Goal: Task Accomplishment & Management: Manage account settings

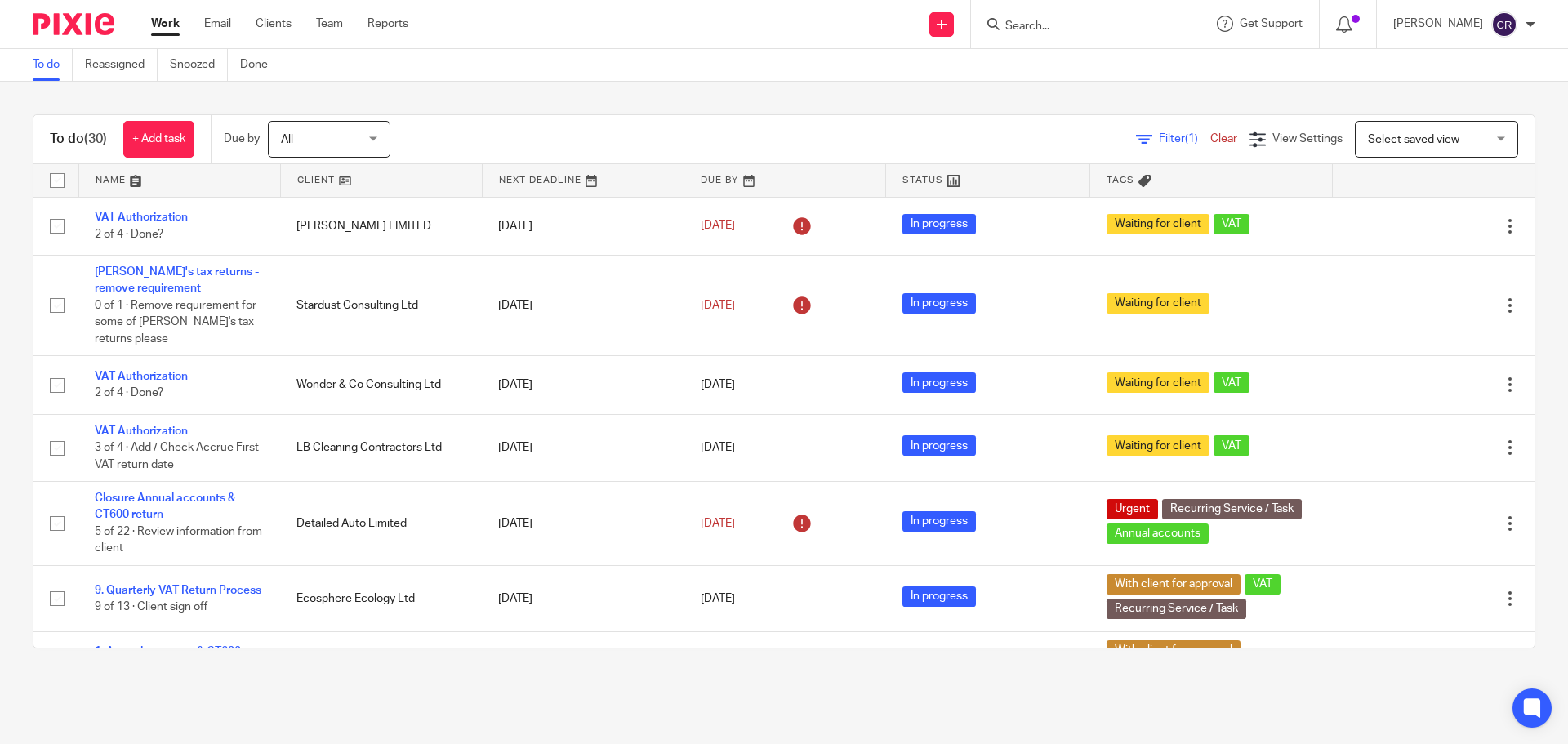
click at [1113, 35] on div at bounding box center [1086, 24] width 229 height 48
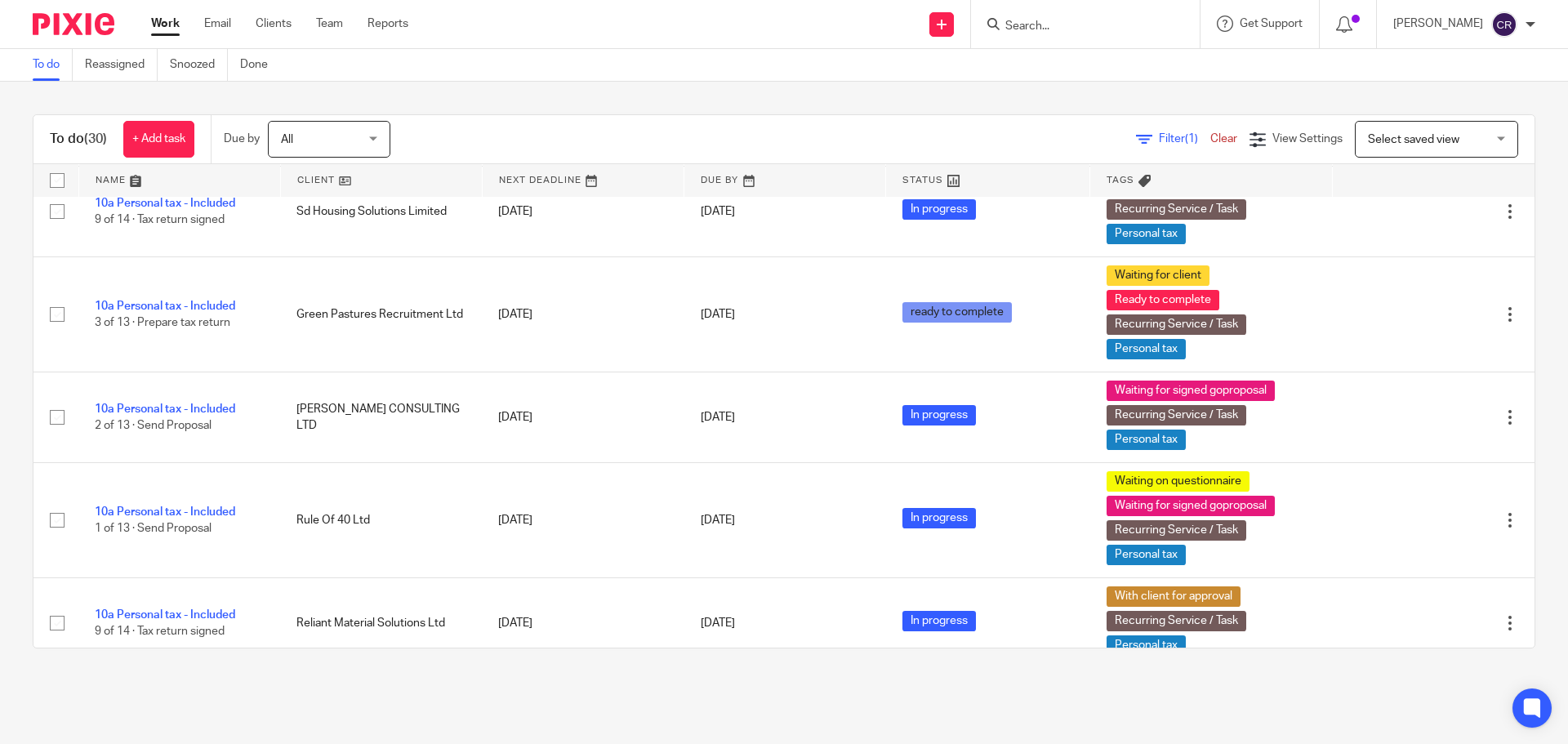
drag, startPoint x: 1104, startPoint y: 29, endPoint x: 1119, endPoint y: 85, distance: 58.0
click at [1104, 32] on input "Search" at bounding box center [1078, 26] width 147 height 15
click at [1044, 16] on form at bounding box center [1091, 24] width 174 height 21
click at [1056, 12] on div at bounding box center [1086, 24] width 229 height 48
click at [1056, 22] on input "Search" at bounding box center [1078, 26] width 147 height 15
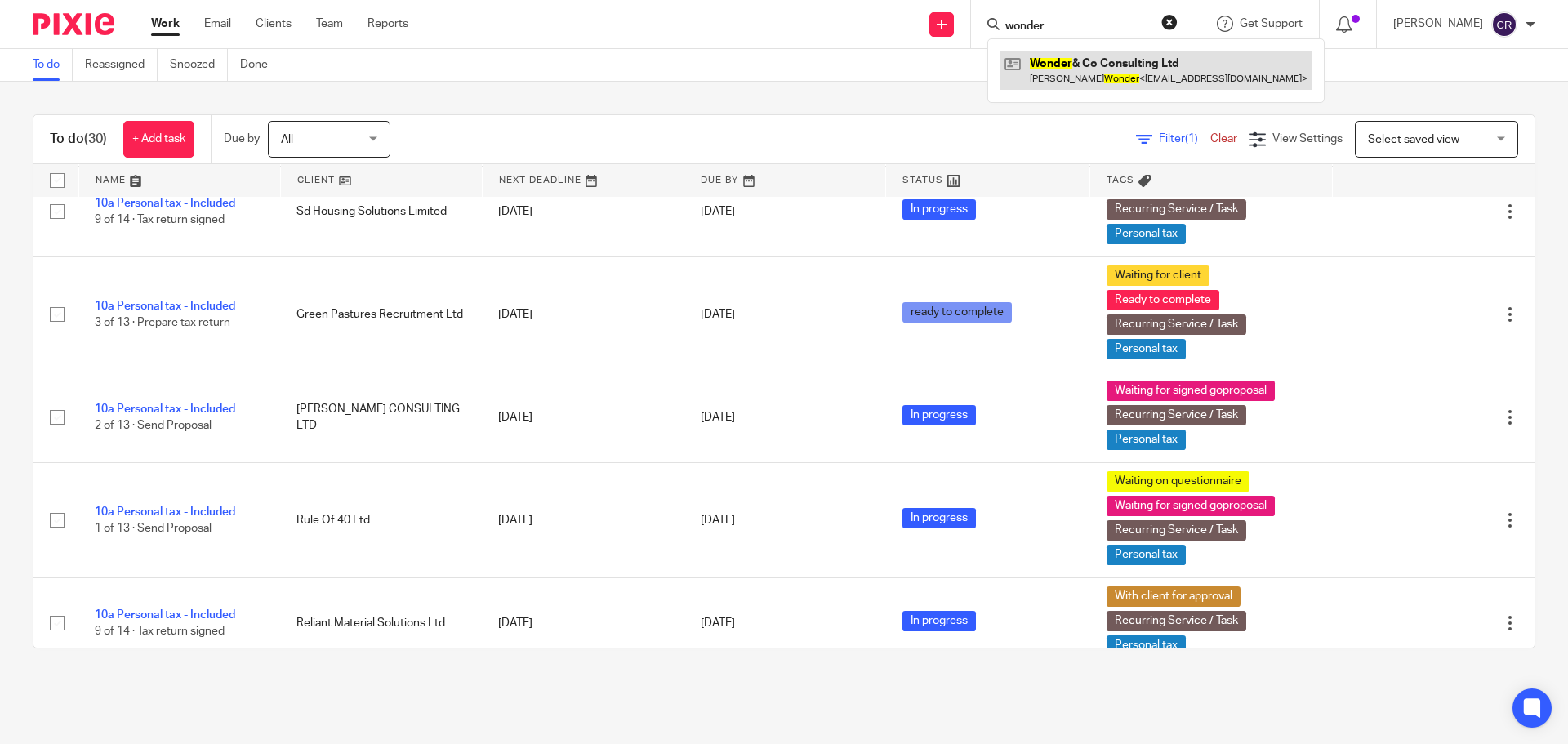
type input "wonder"
drag, startPoint x: 1047, startPoint y: 69, endPoint x: 1013, endPoint y: 63, distance: 34.5
click at [1047, 67] on link at bounding box center [1156, 70] width 311 height 38
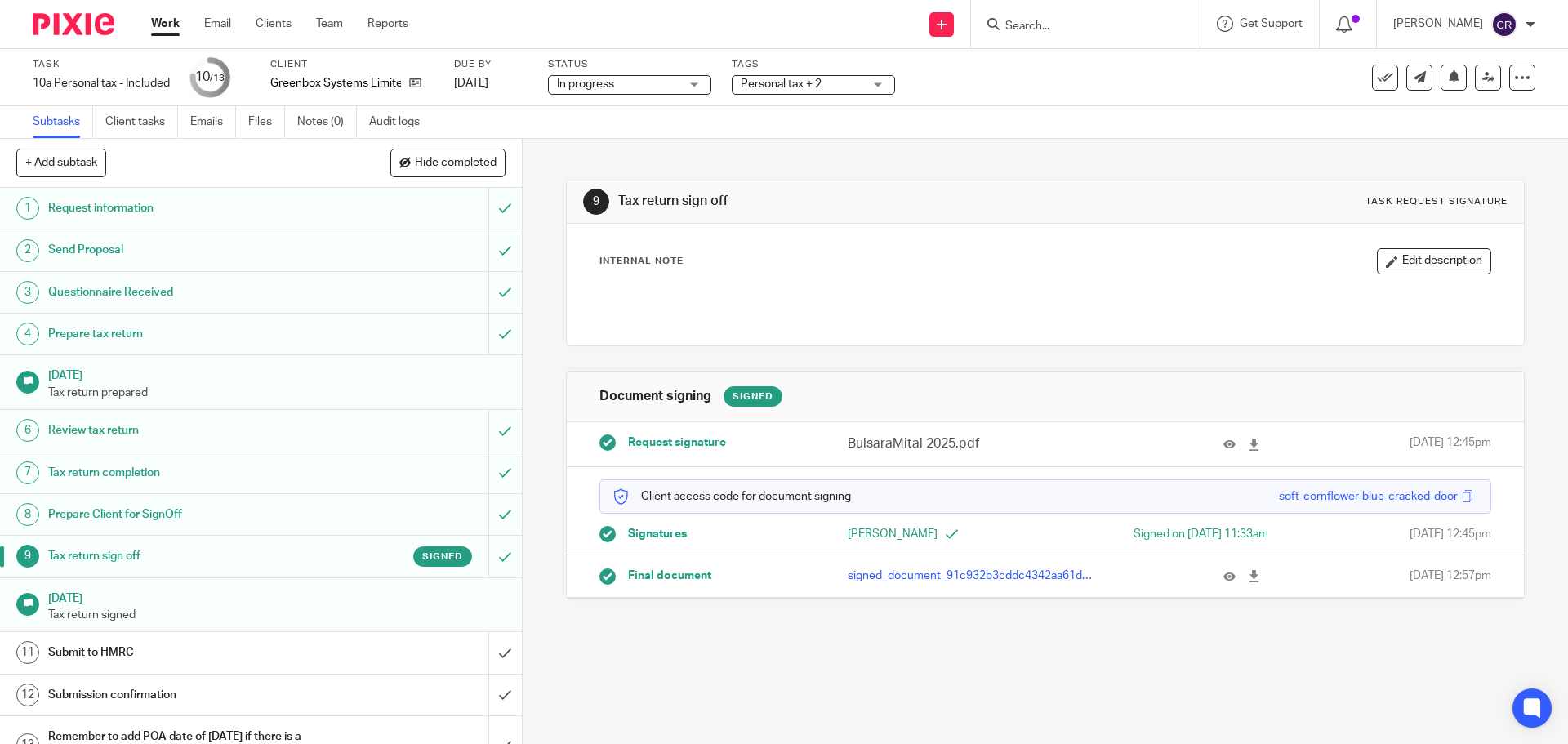
click at [808, 84] on span "Personal tax + 2" at bounding box center [781, 84] width 81 height 11
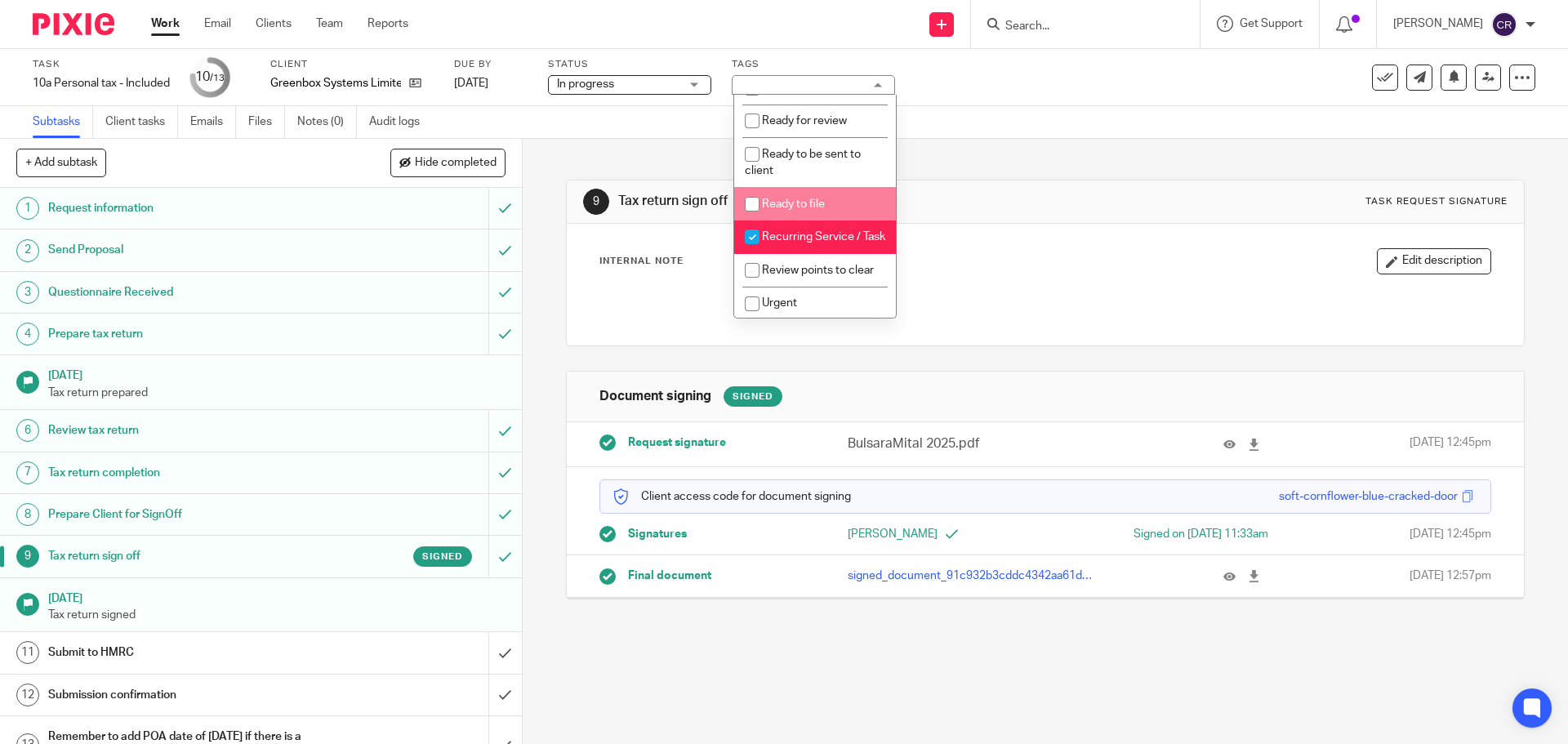
click at [824, 210] on span "Ready to file" at bounding box center [794, 203] width 63 height 11
checkbox input "true"
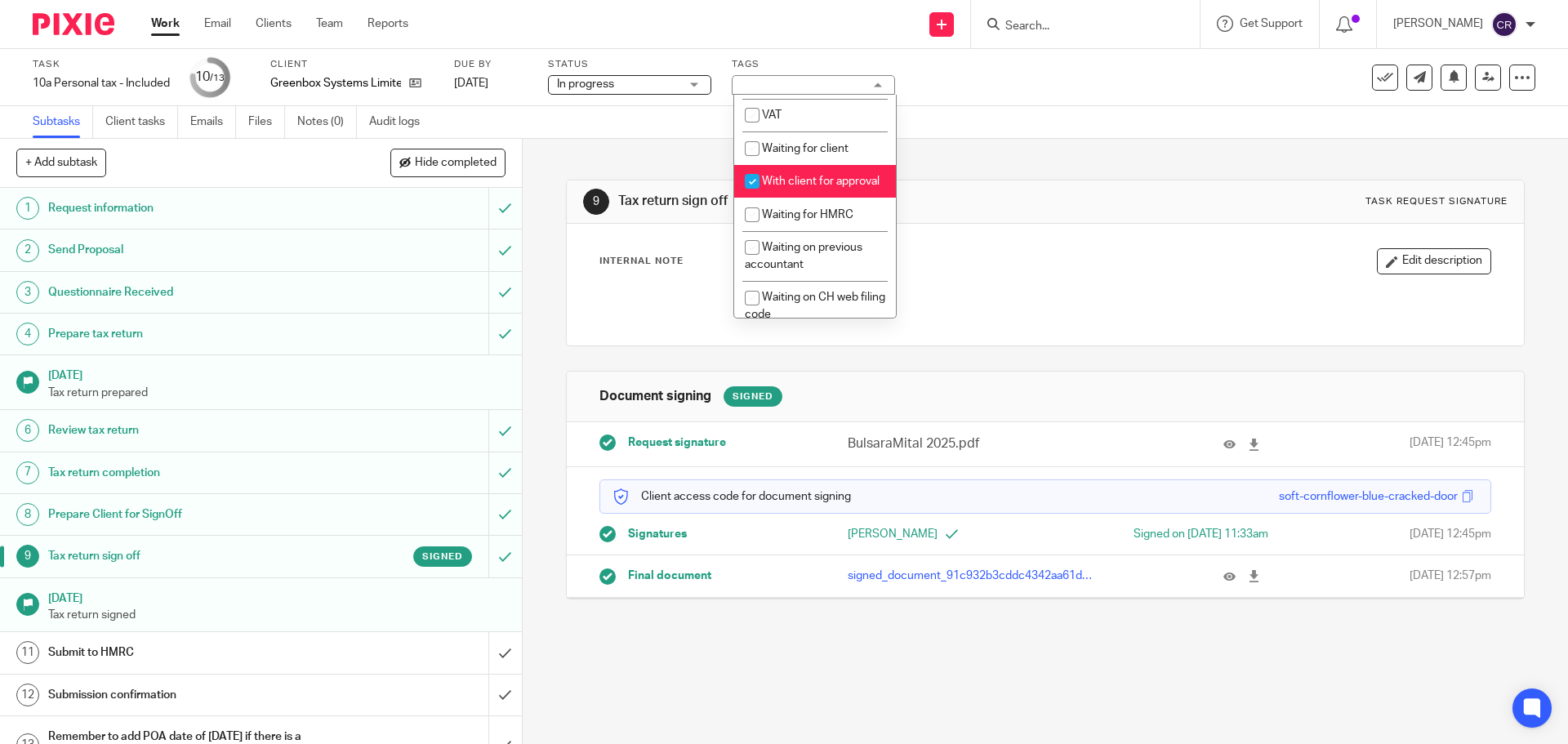
scroll to position [899, 0]
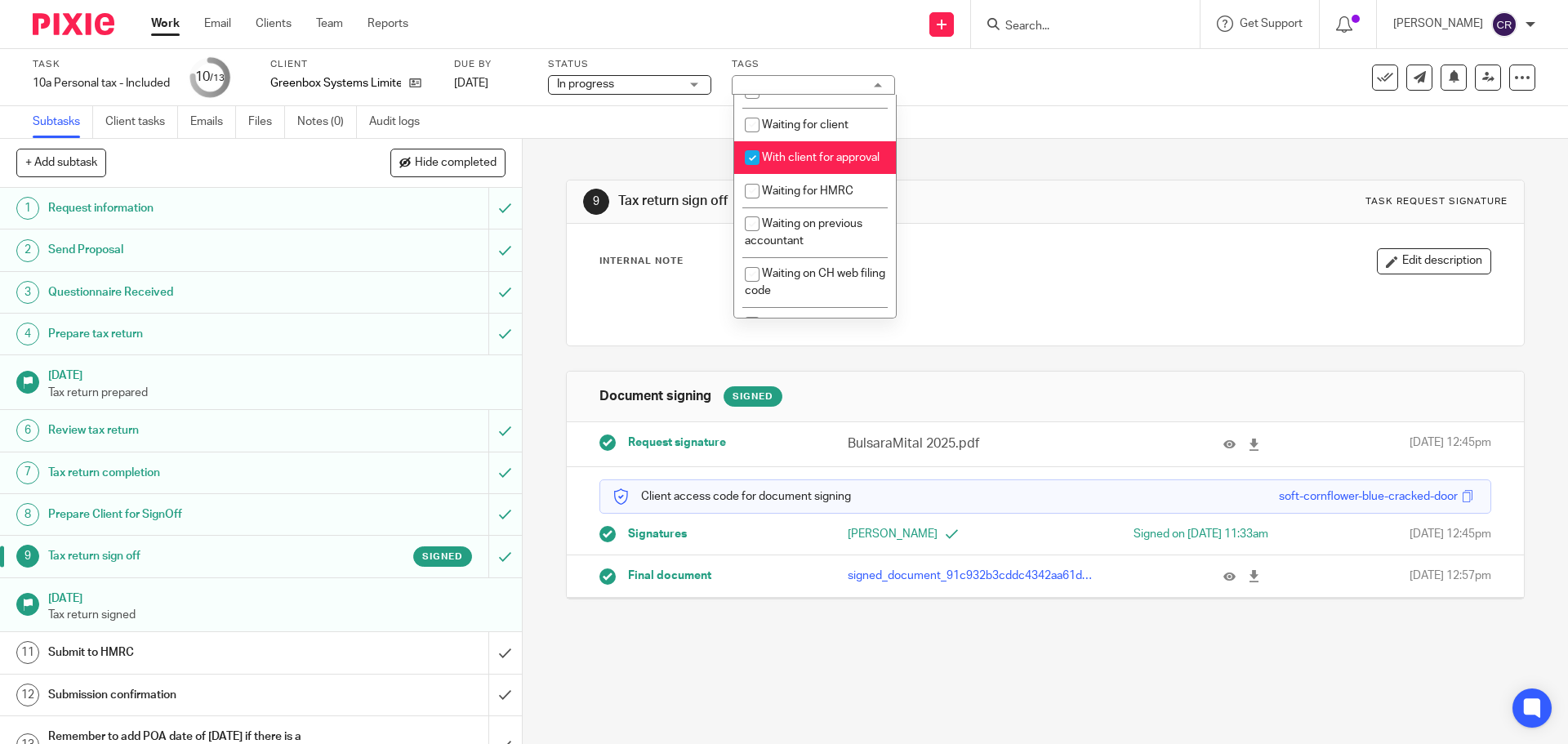
click at [827, 175] on li "With client for approval" at bounding box center [814, 157] width 161 height 33
checkbox input "false"
click at [1036, 259] on div "Internal Note Edit description" at bounding box center [1045, 261] width 891 height 26
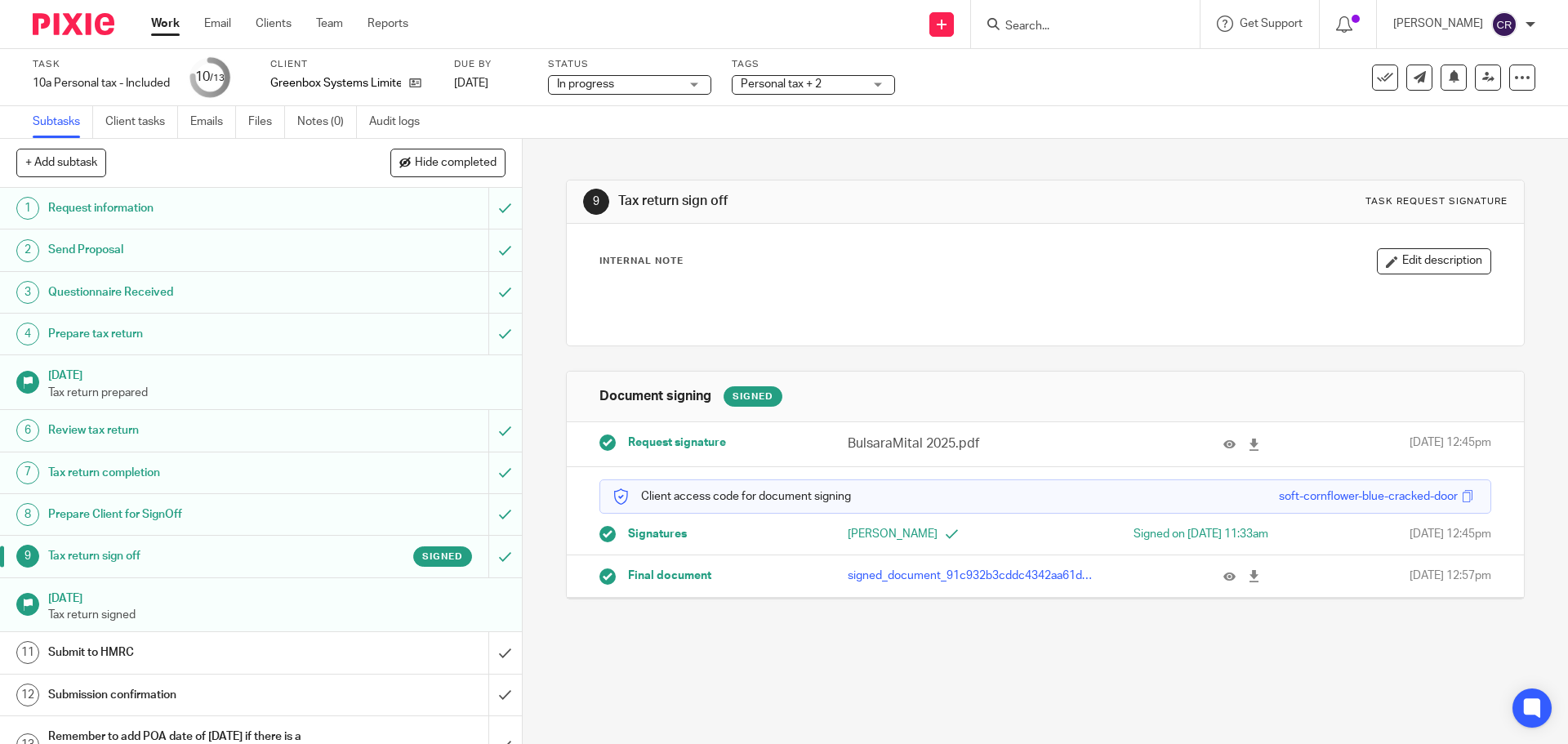
click at [787, 84] on span "Personal tax + 2" at bounding box center [781, 84] width 81 height 11
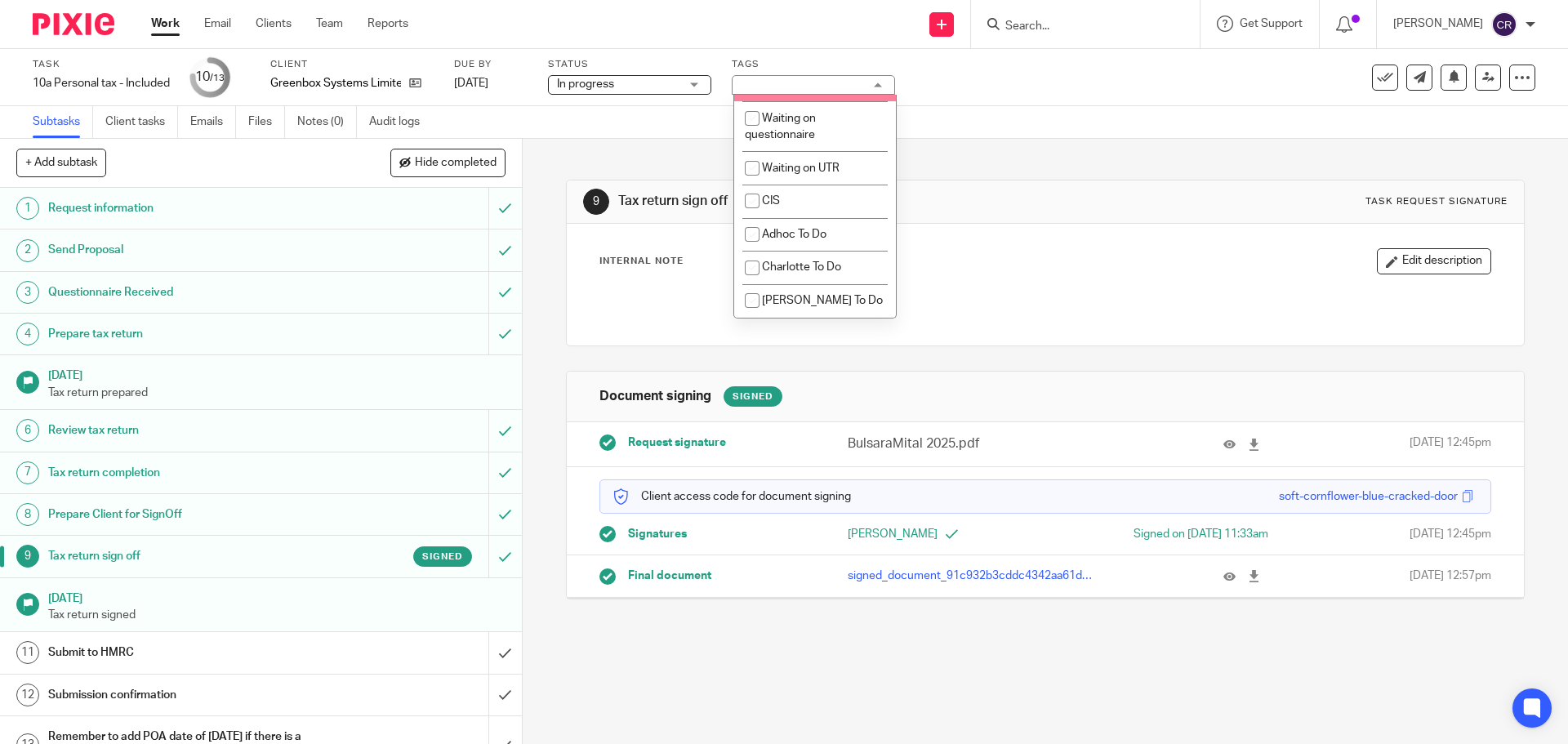
scroll to position [1471, 0]
click at [1133, 211] on div "9 Tax return sign off Task request signature" at bounding box center [1045, 202] width 924 height 26
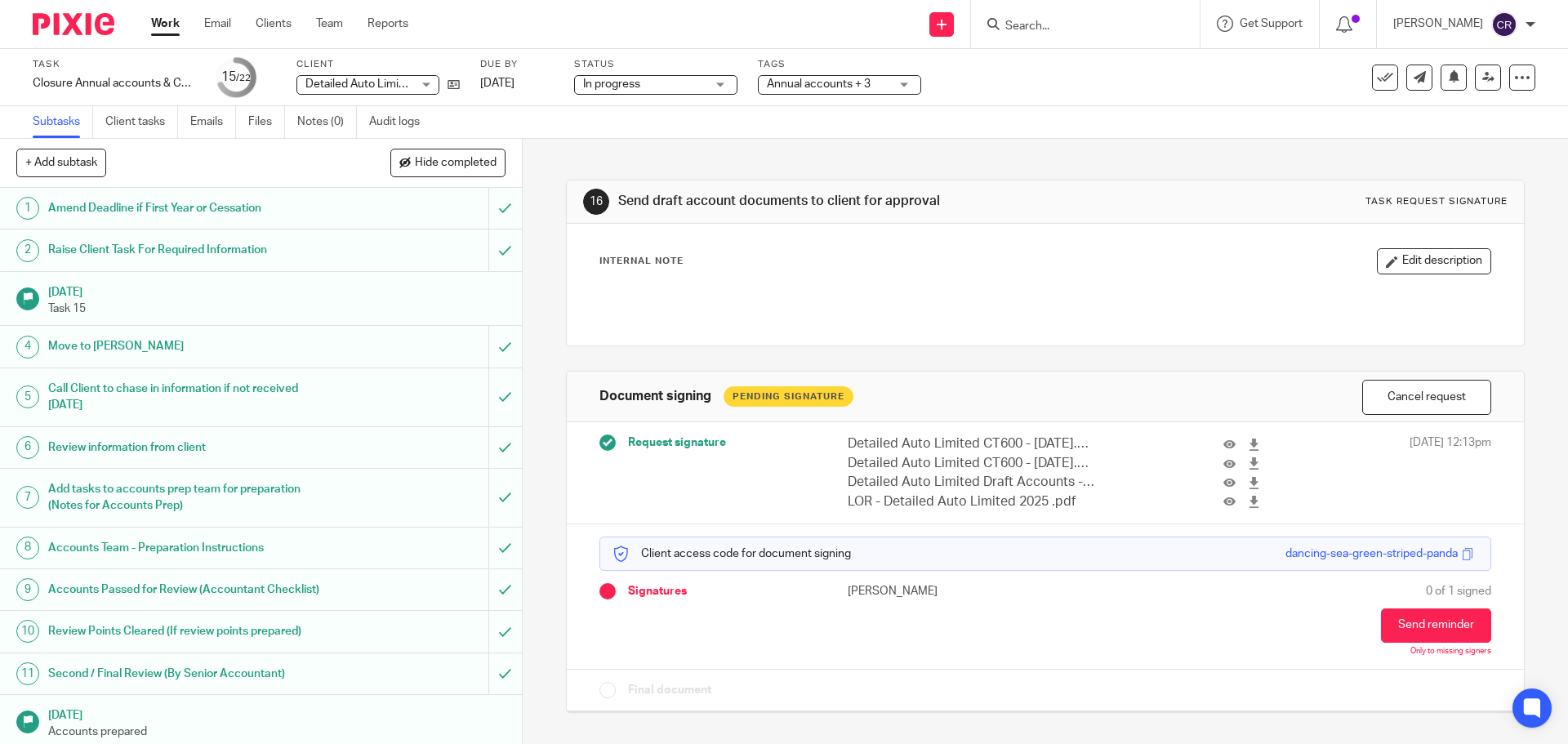
scroll to position [483, 0]
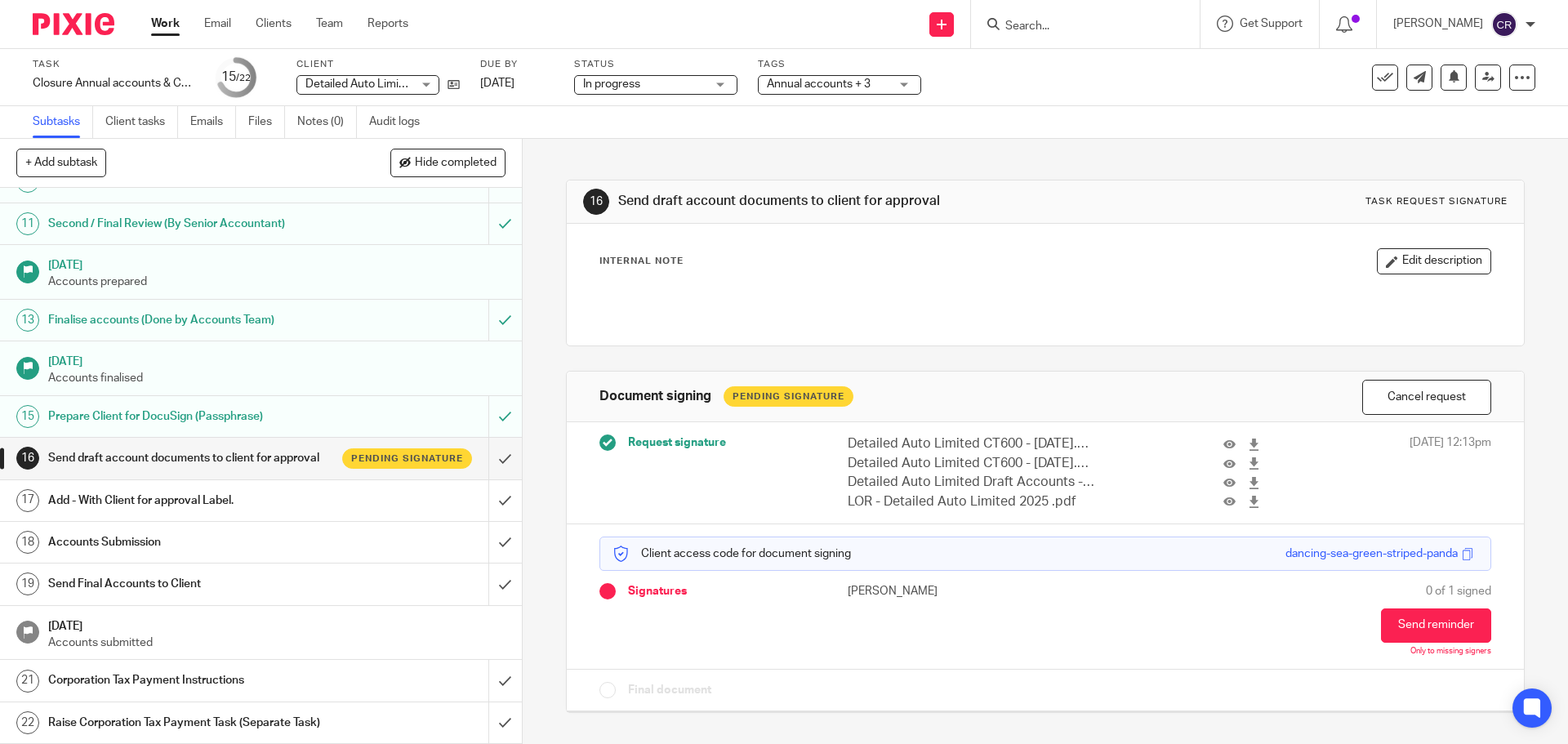
drag, startPoint x: 864, startPoint y: 83, endPoint x: 863, endPoint y: 91, distance: 8.1
click at [863, 83] on span "Annual accounts + 3" at bounding box center [819, 84] width 103 height 11
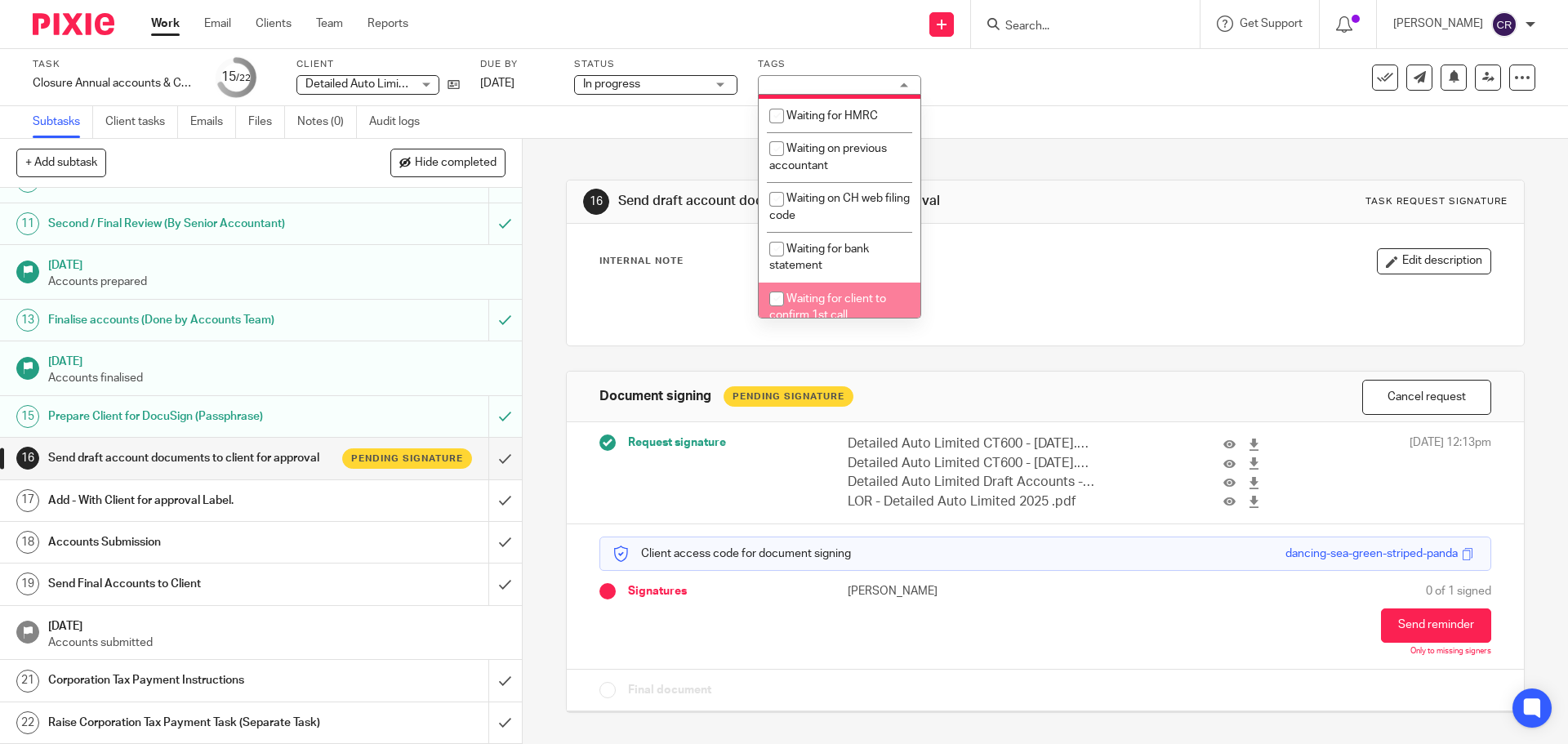
scroll to position [899, 0]
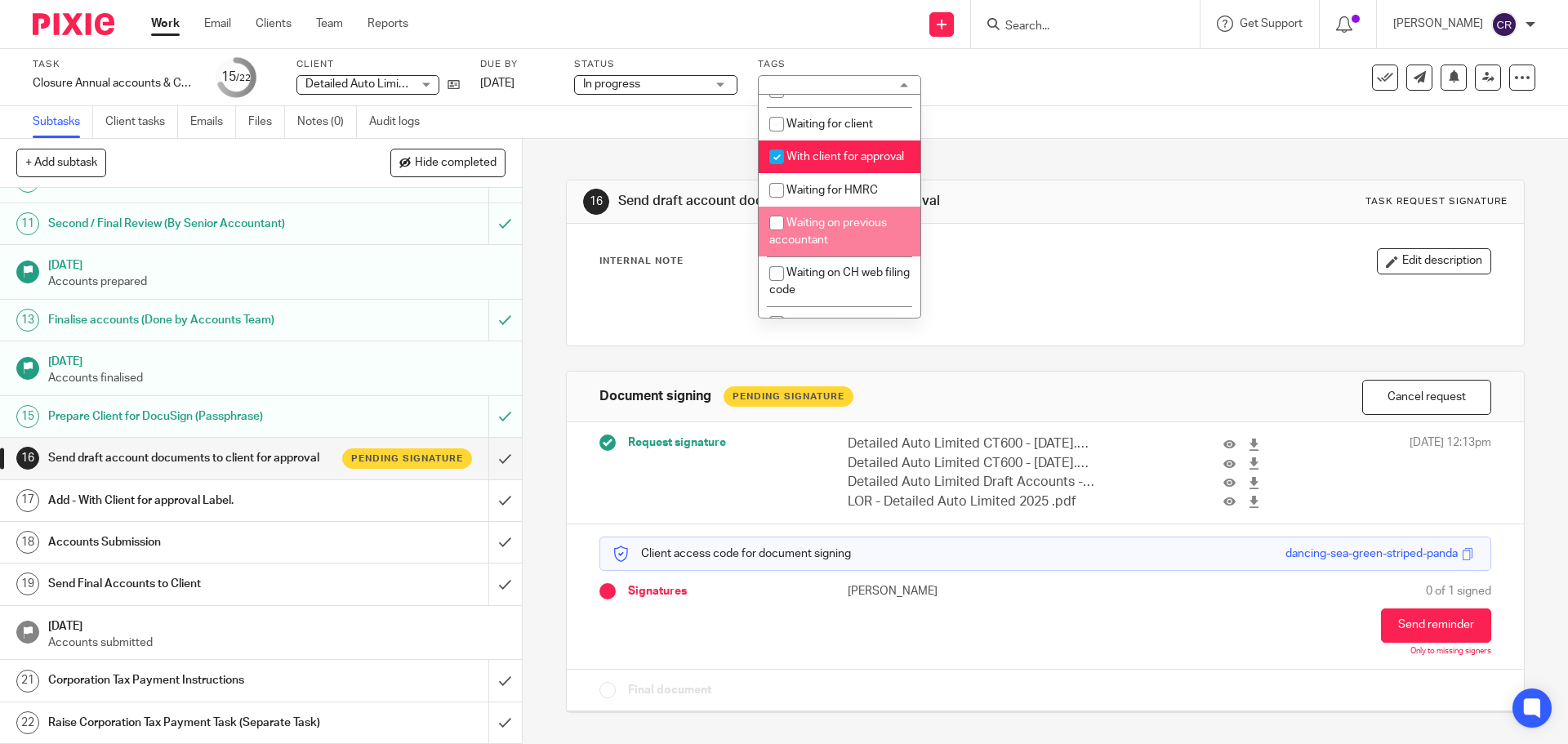
click at [1089, 223] on div "16 Send draft account documents to client for approval Task request signature I…" at bounding box center [1044, 262] width 958 height 167
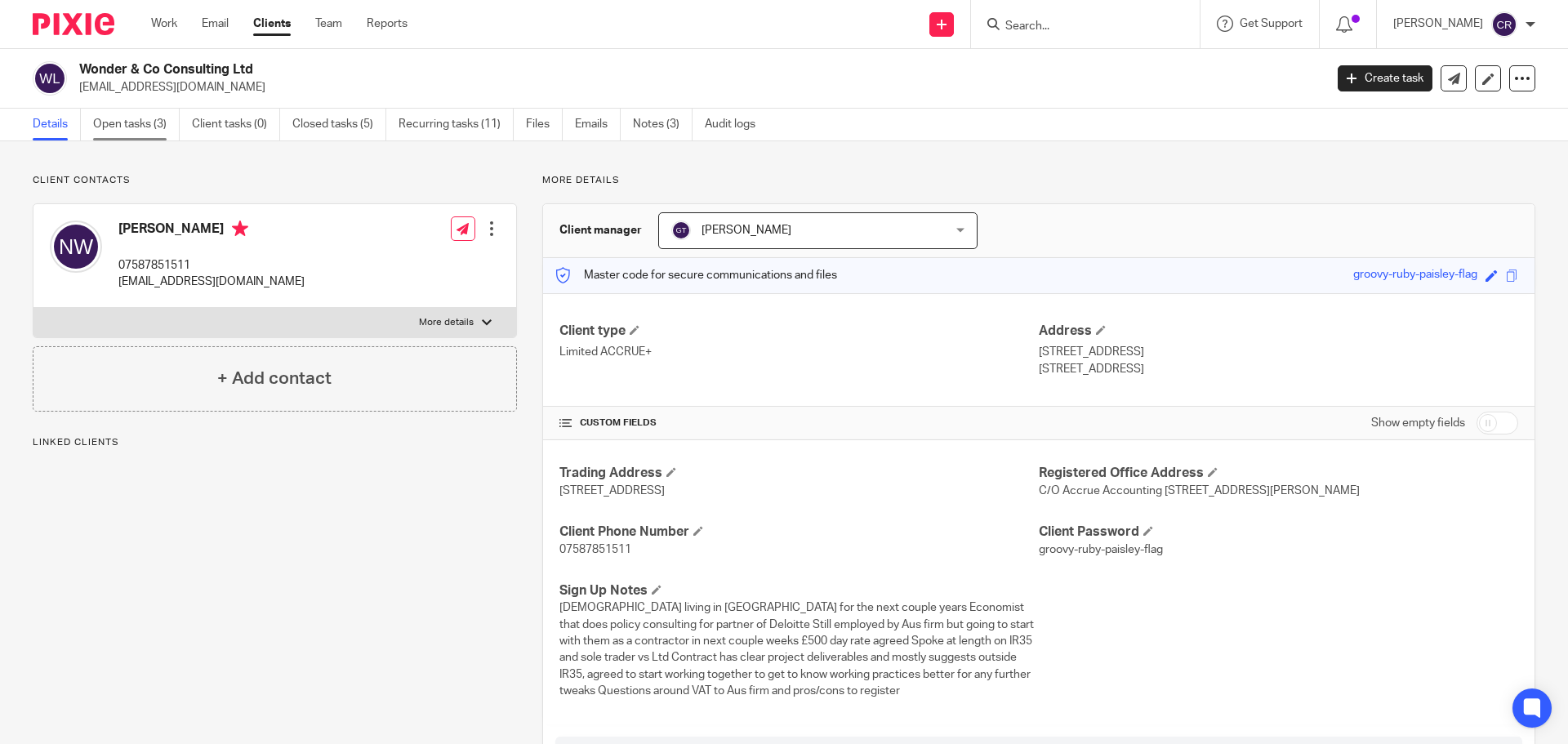
click at [131, 111] on link "Open tasks (3)" at bounding box center [136, 124] width 86 height 32
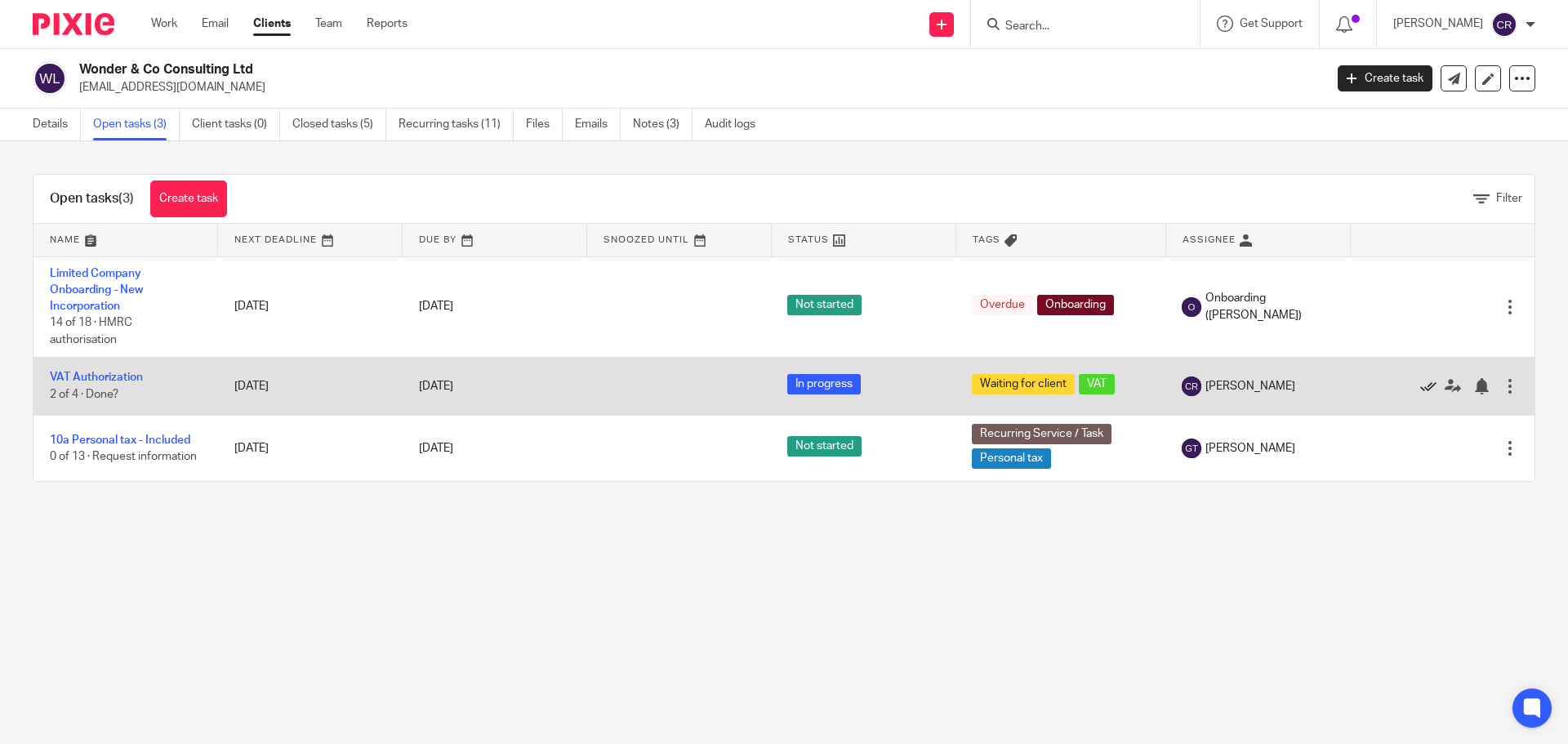
click at [1420, 390] on icon at bounding box center [1428, 386] width 16 height 16
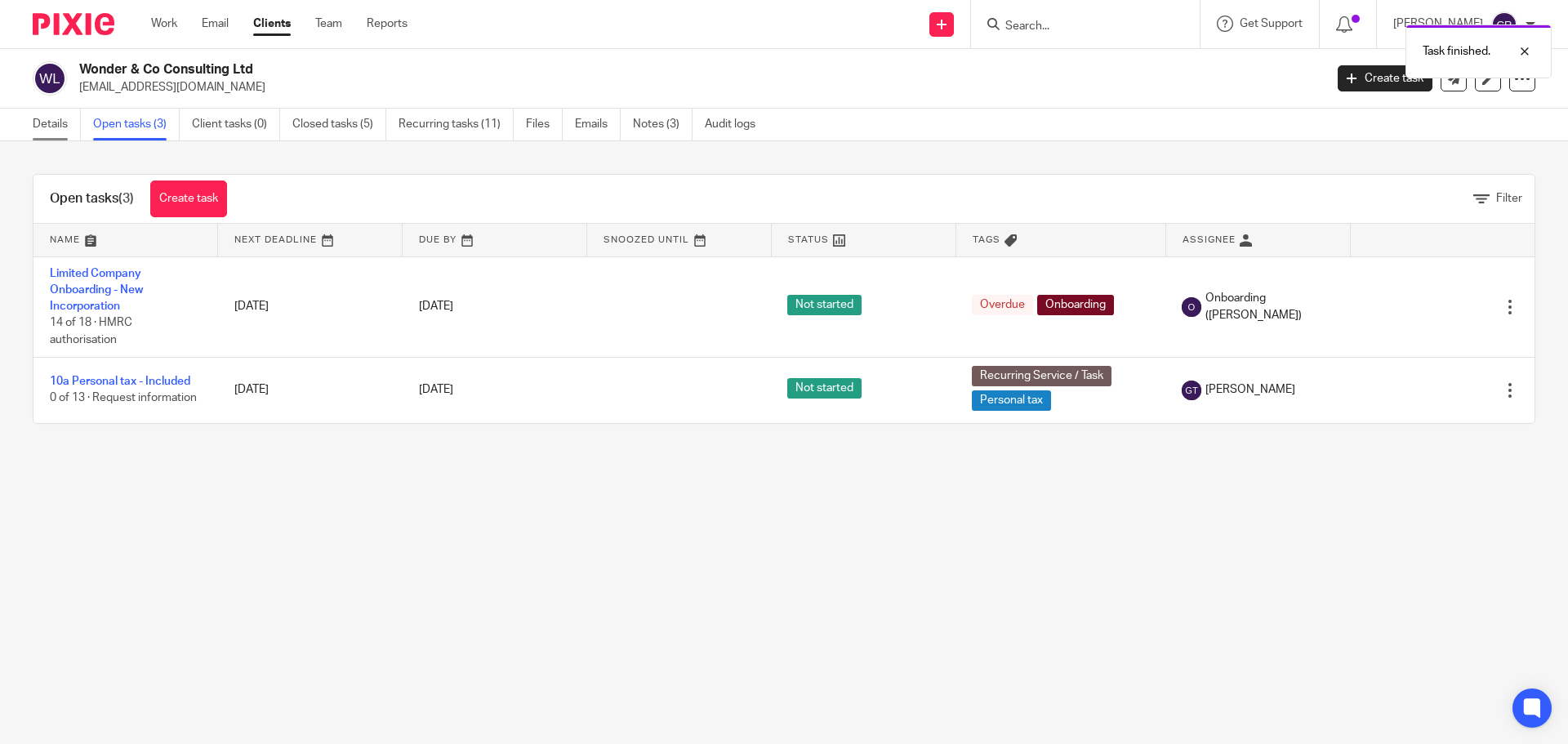
click at [59, 121] on link "Details" at bounding box center [56, 124] width 48 height 32
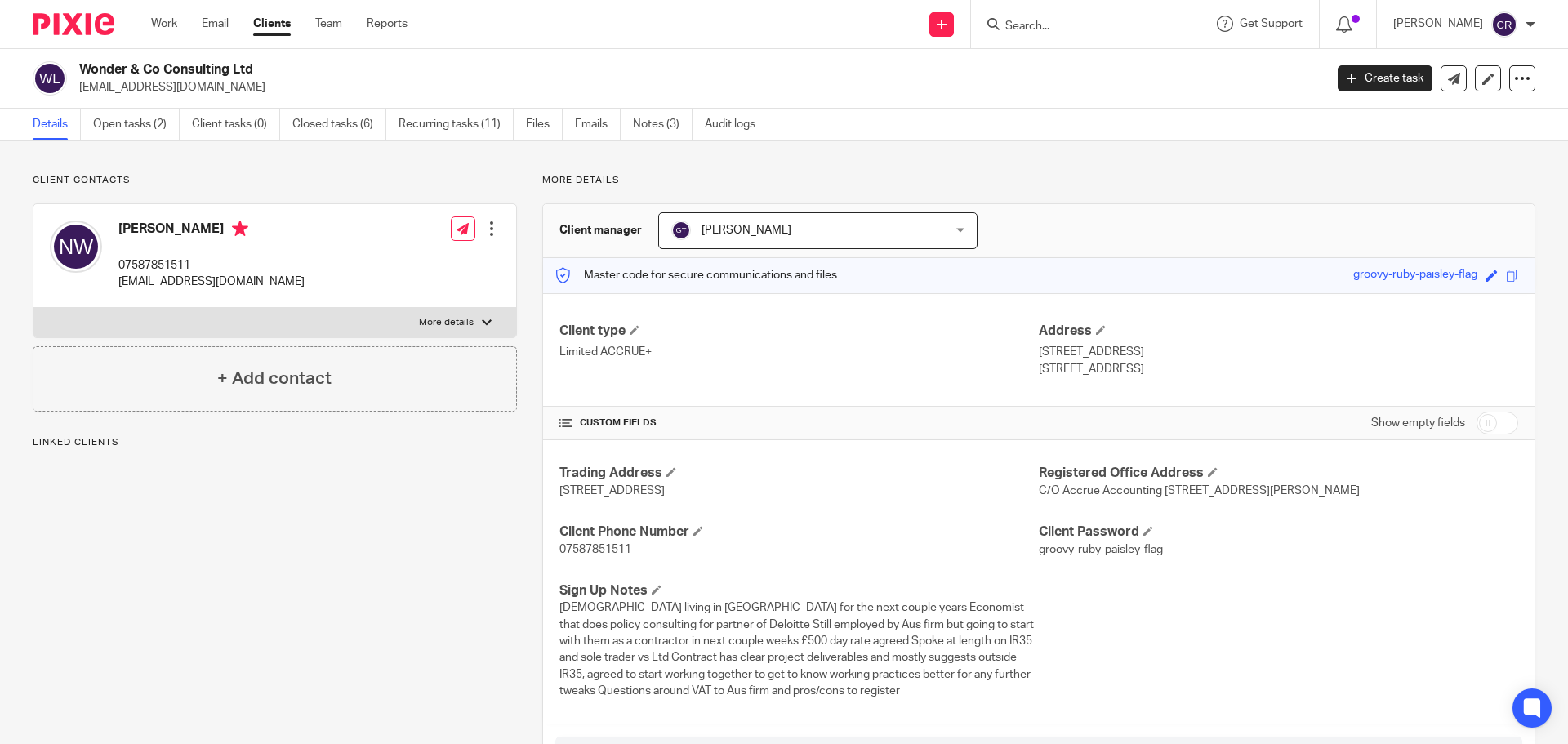
click at [1486, 422] on input "checkbox" at bounding box center [1497, 423] width 42 height 23
checkbox input "true"
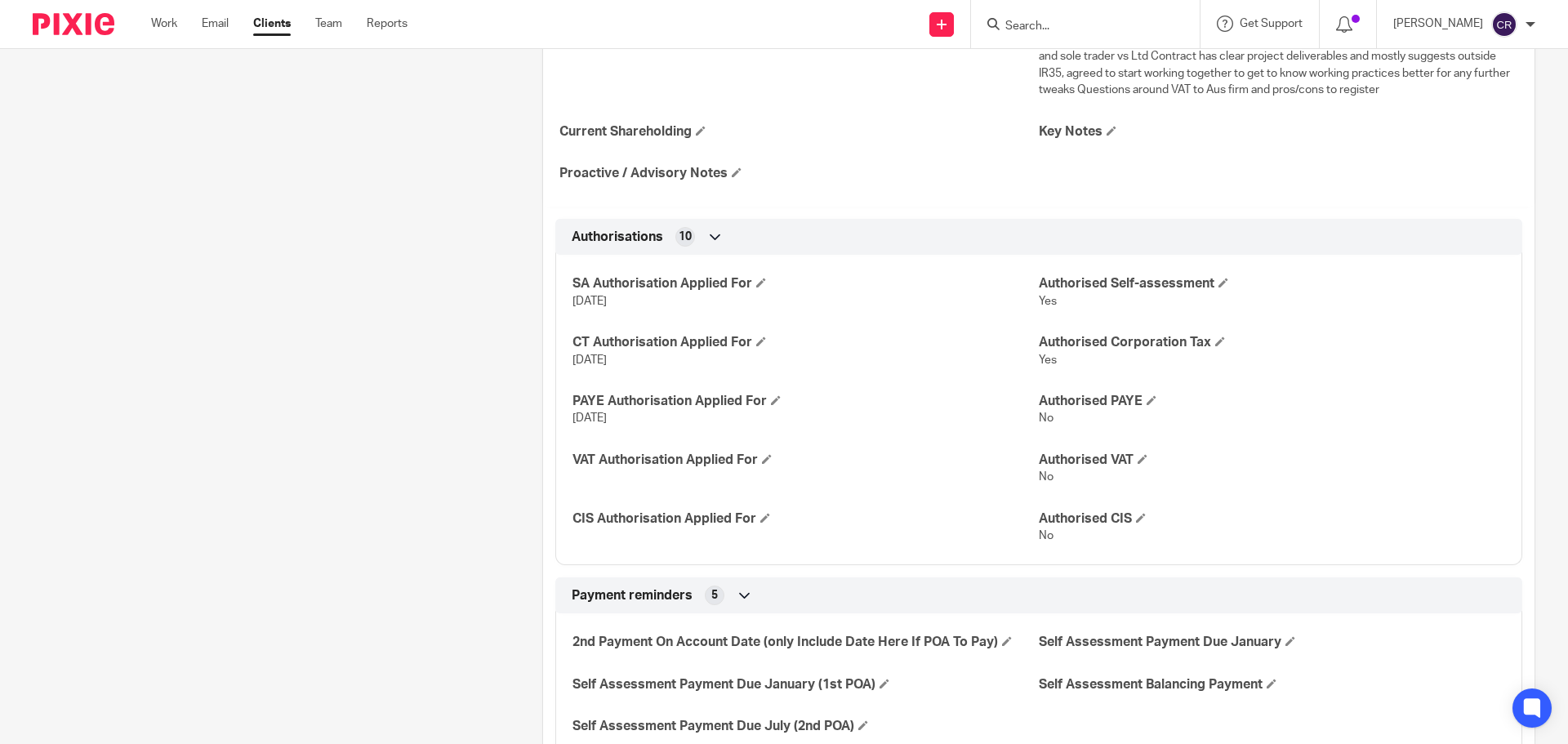
scroll to position [653, 0]
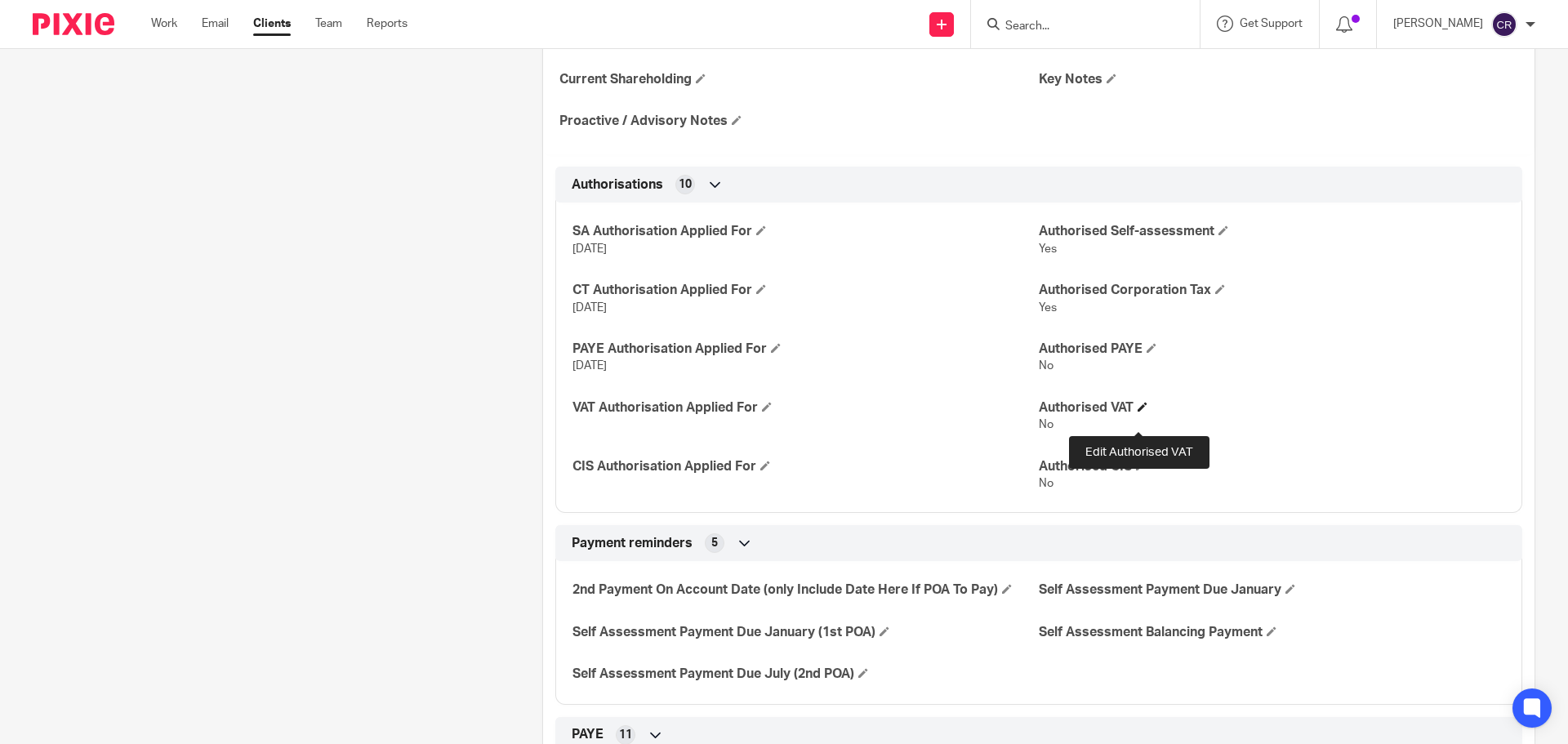
click at [1138, 412] on span at bounding box center [1142, 406] width 9 height 9
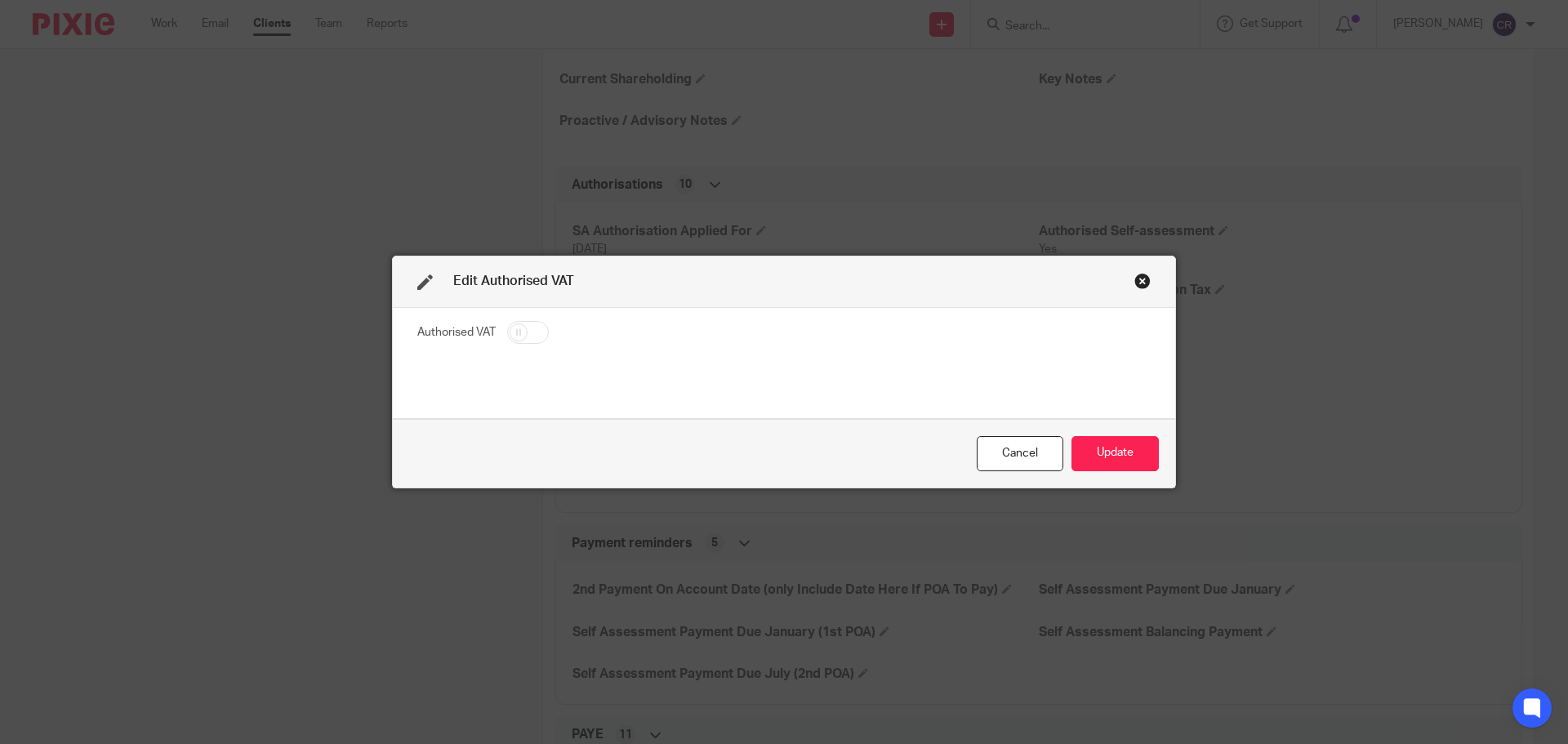
click at [525, 342] on input "checkbox" at bounding box center [528, 332] width 42 height 23
checkbox input "true"
click at [1102, 469] on div "Cancel Update" at bounding box center [784, 453] width 783 height 68
click at [1103, 462] on button "Update" at bounding box center [1115, 453] width 87 height 35
